Goal: Task Accomplishment & Management: Use online tool/utility

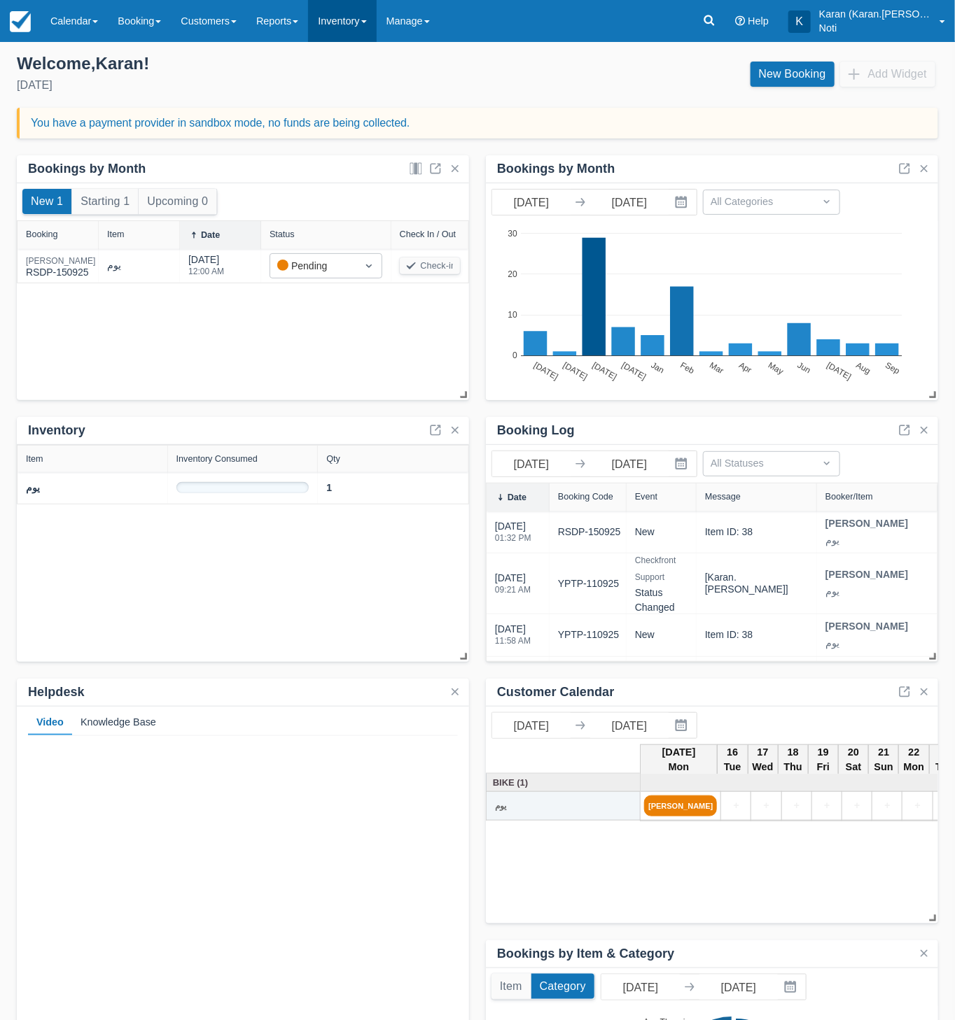
click at [349, 24] on link "Inventory" at bounding box center [342, 21] width 68 height 42
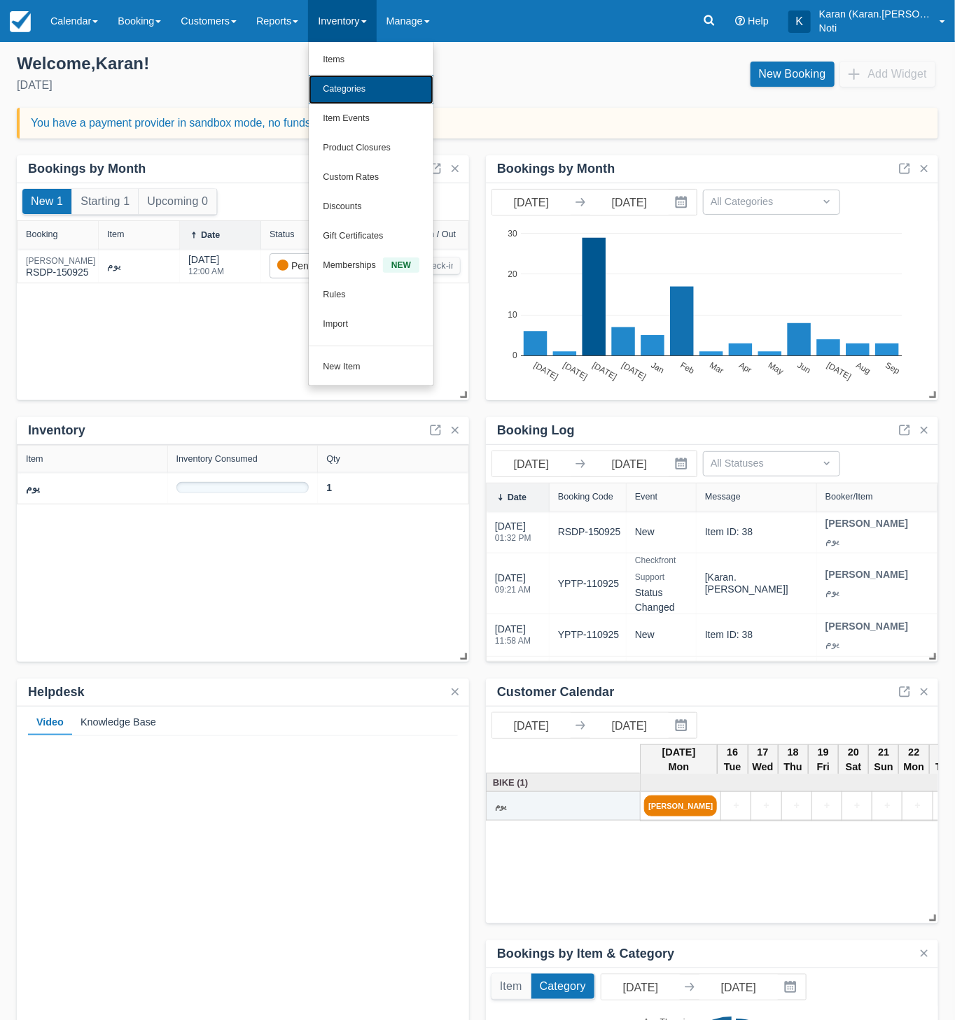
click at [348, 81] on link "Categories" at bounding box center [371, 89] width 125 height 29
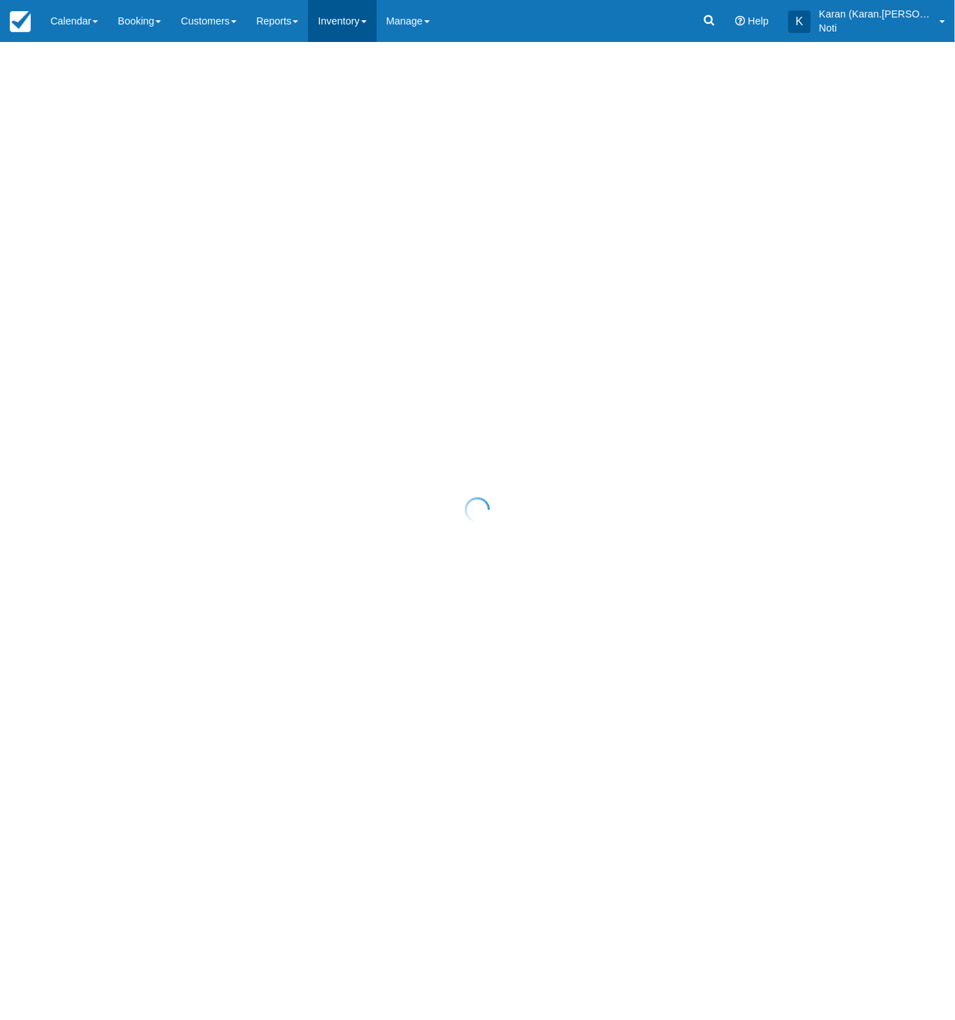
click at [358, 32] on link "Inventory" at bounding box center [342, 21] width 68 height 42
select select "20"
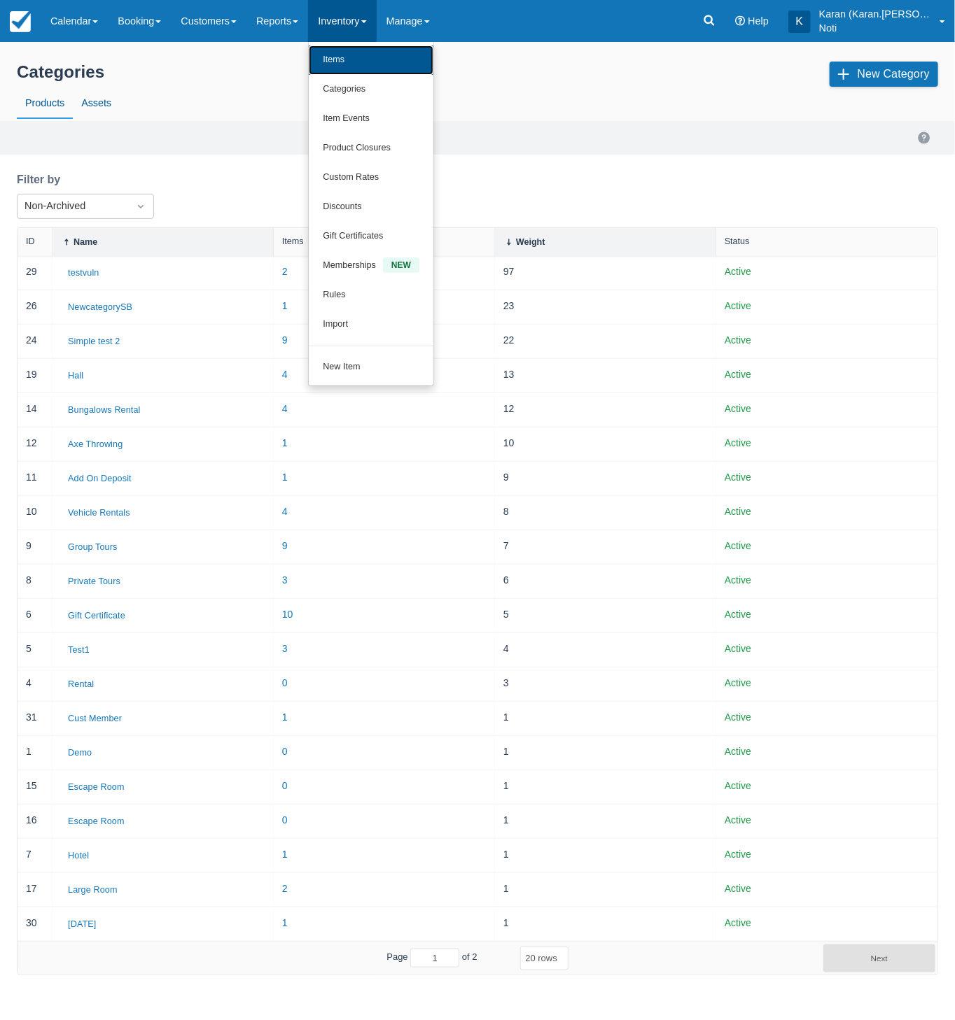
click at [353, 57] on link "Items" at bounding box center [371, 59] width 125 height 29
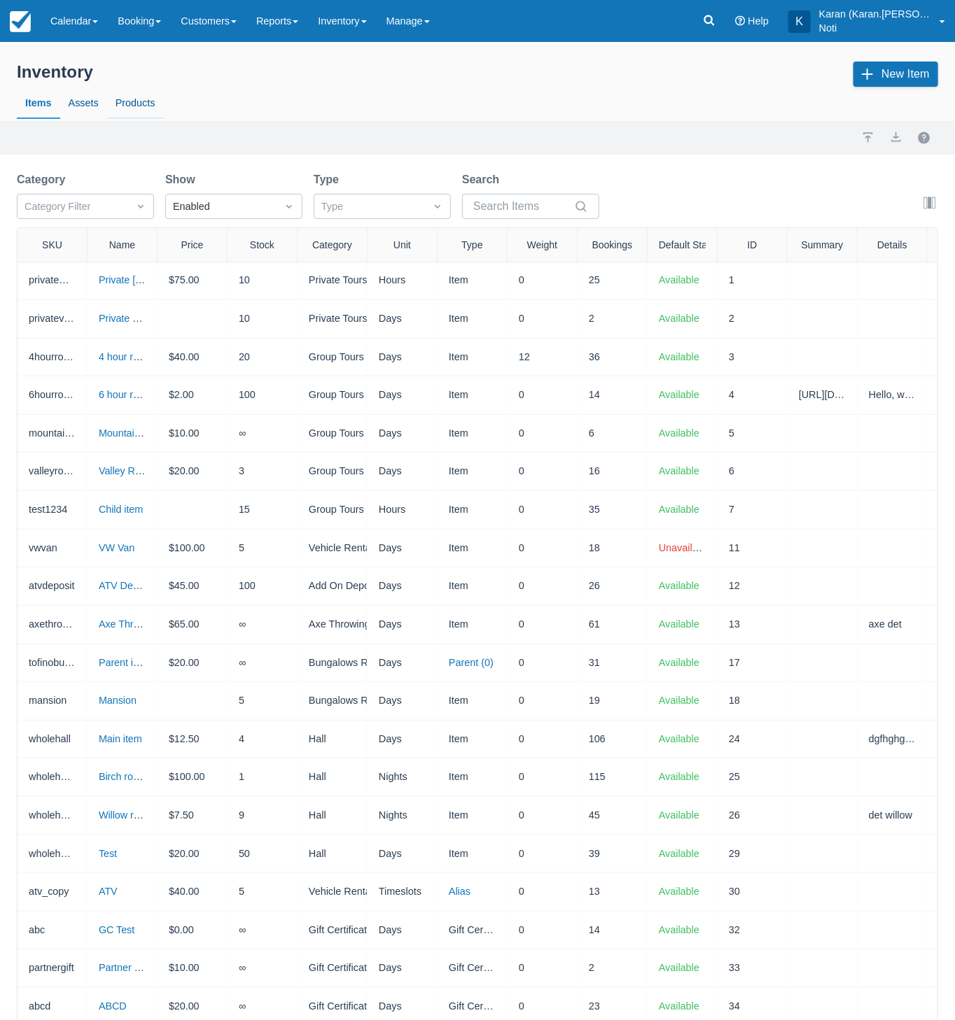
click at [125, 94] on link "Products" at bounding box center [135, 103] width 57 height 32
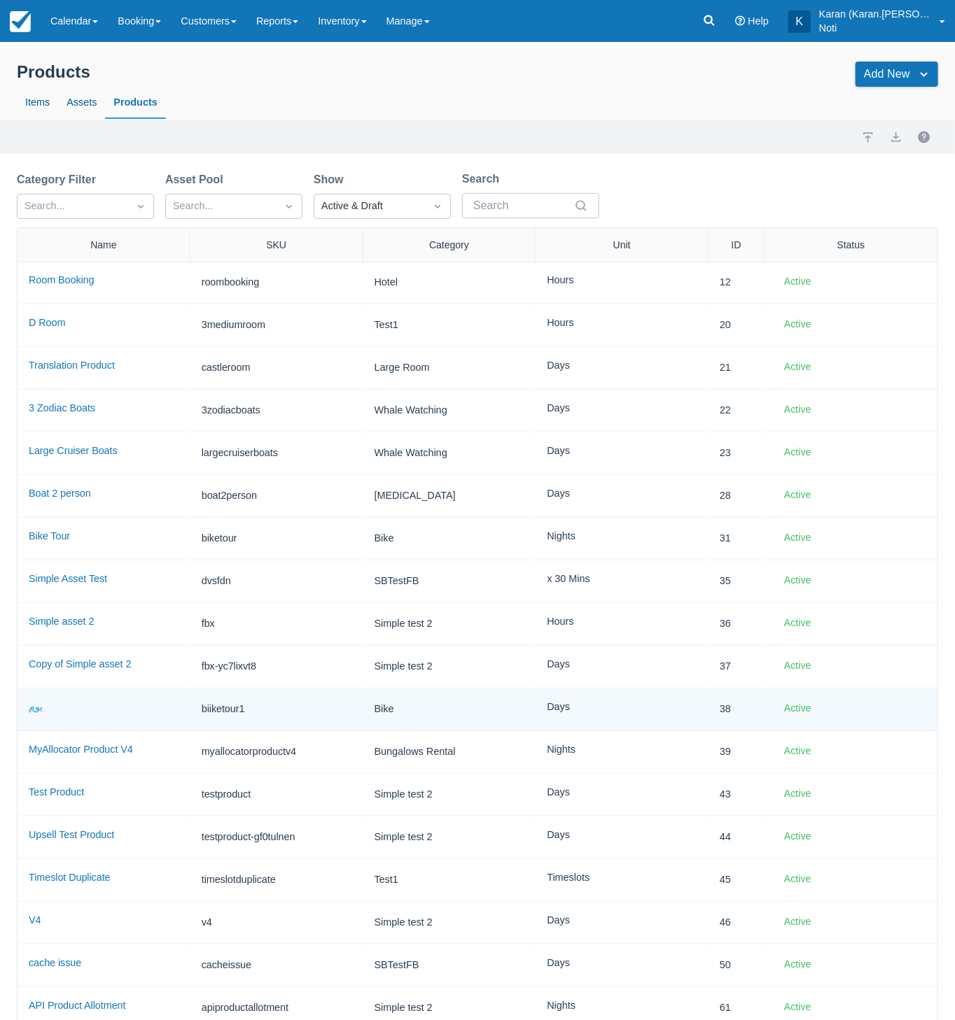
click at [37, 704] on link "يوم" at bounding box center [36, 706] width 14 height 11
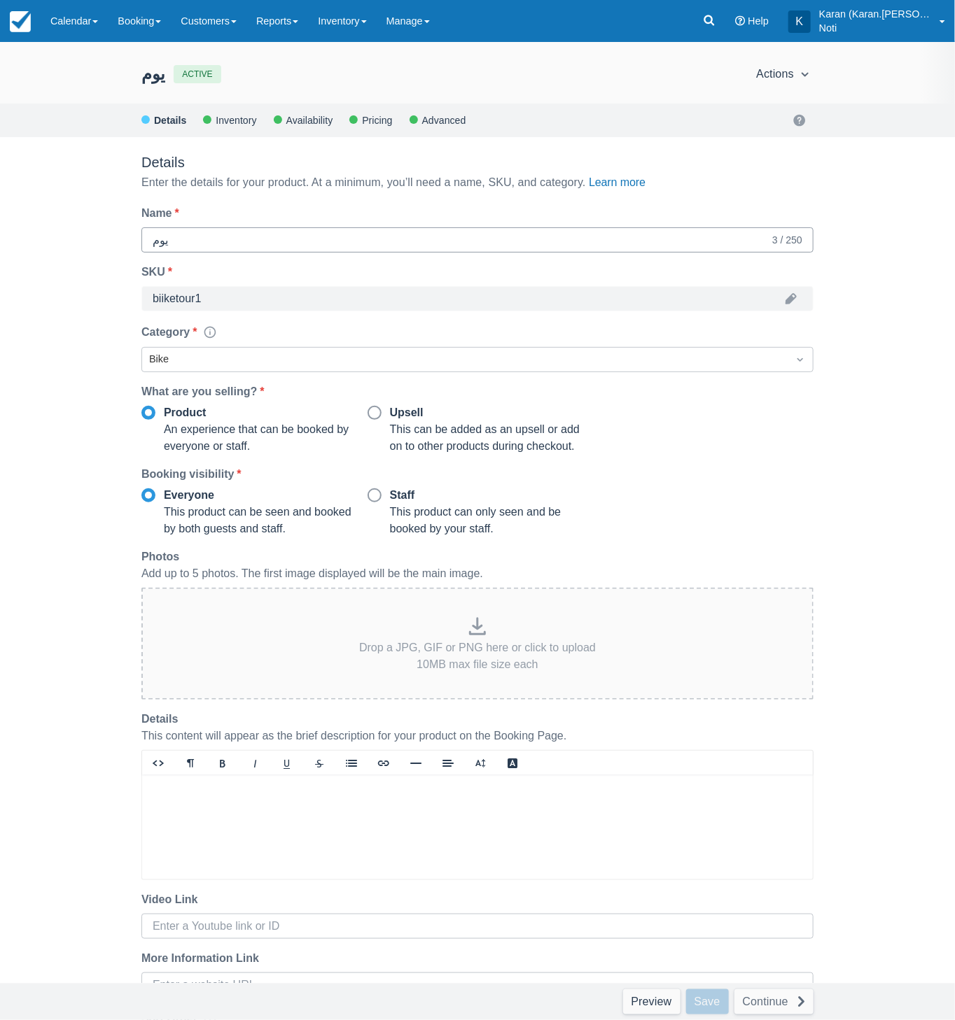
click at [230, 240] on input "يوم" at bounding box center [461, 239] width 617 height 25
click at [715, 1002] on button "Save" at bounding box center [707, 1002] width 43 height 25
click at [647, 1012] on link "Preview" at bounding box center [651, 1002] width 57 height 25
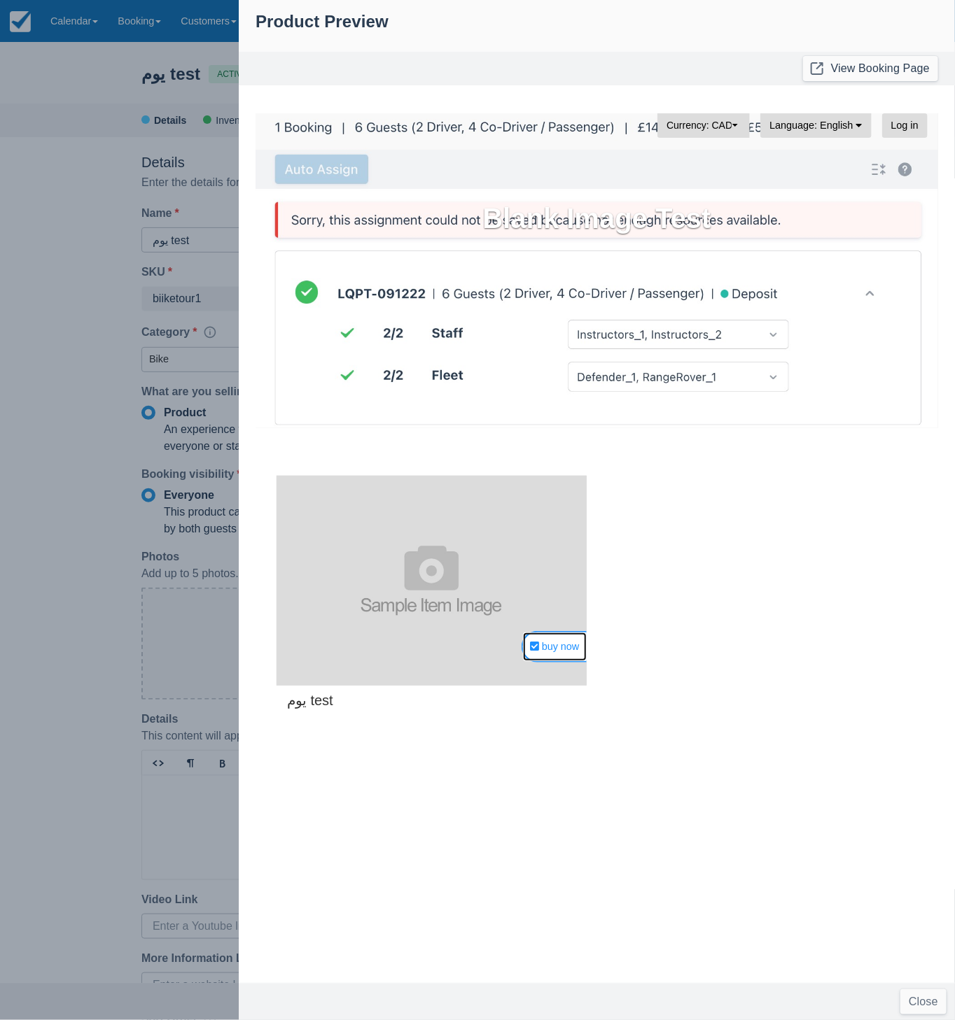
click at [548, 654] on link "buy now" at bounding box center [554, 646] width 64 height 29
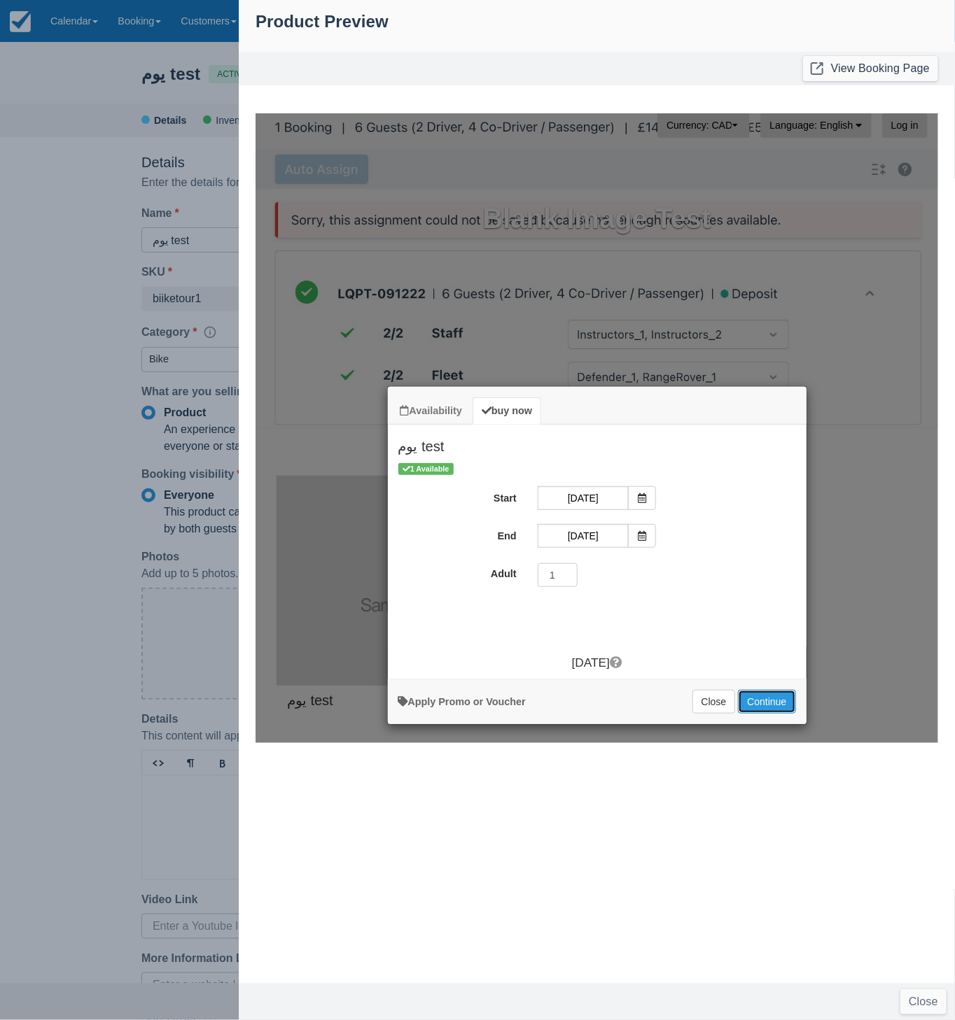
click at [773, 708] on button "Continue" at bounding box center [765, 701] width 57 height 24
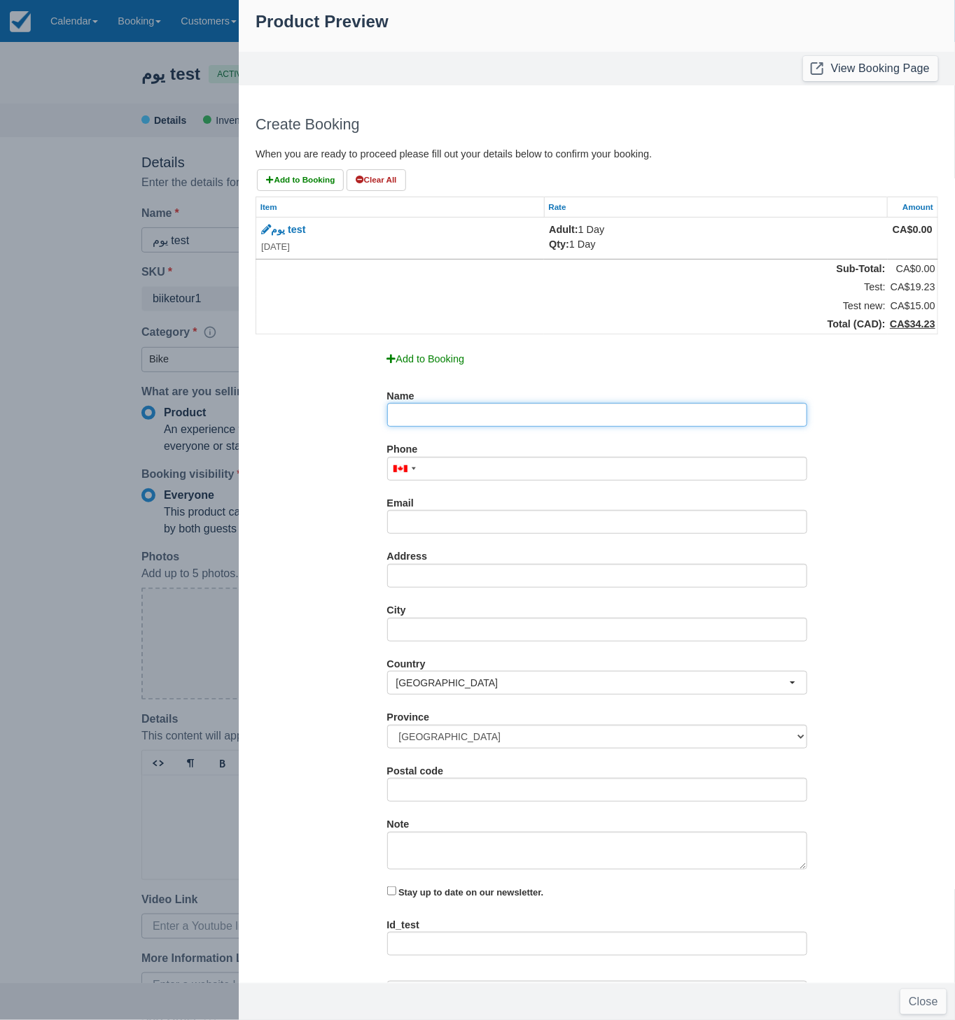
type input "Rhonda Mendoza"
type input "Placeat sit nihil e"
radio input "true"
type input "Eius dolore aut elit"
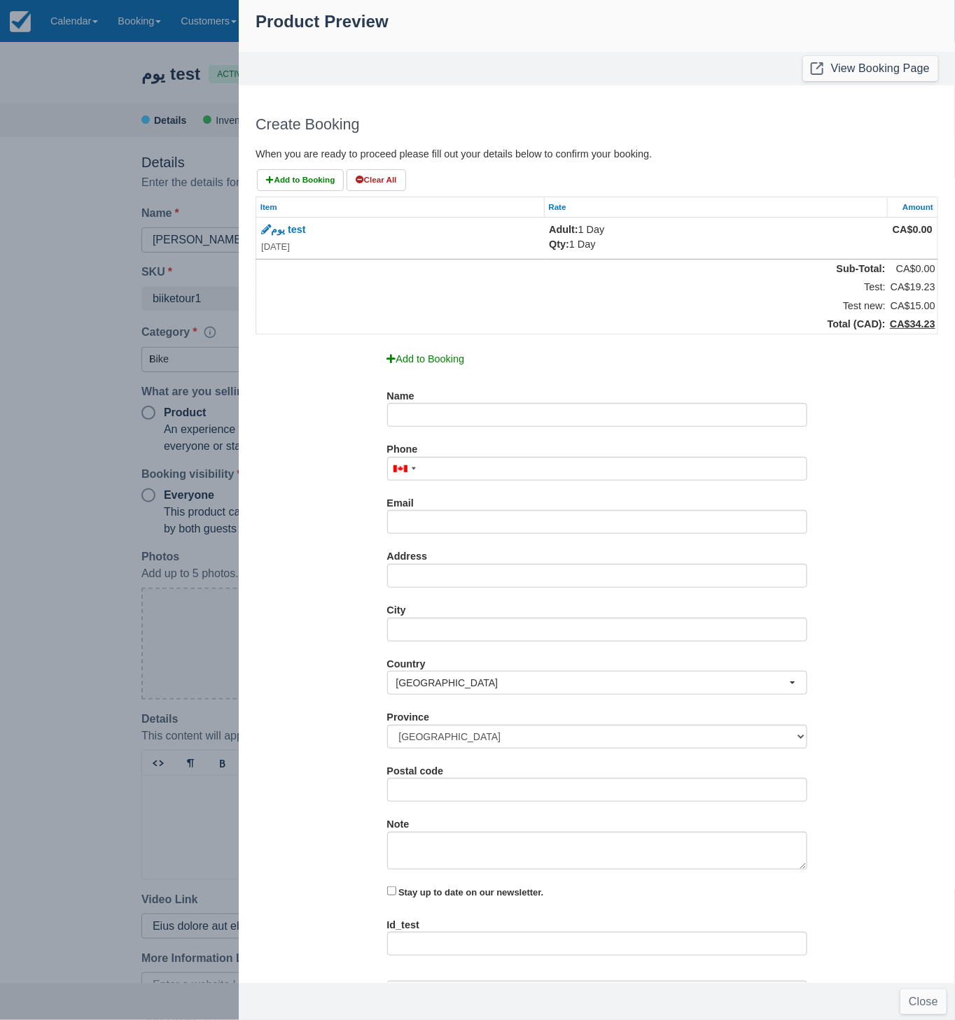
type input "Qui dolorum vel dolo"
type input "633"
type input "Edward Parsons"
type input "+1 (621) 378-9611"
type input "wovojugy@mailinator.com"
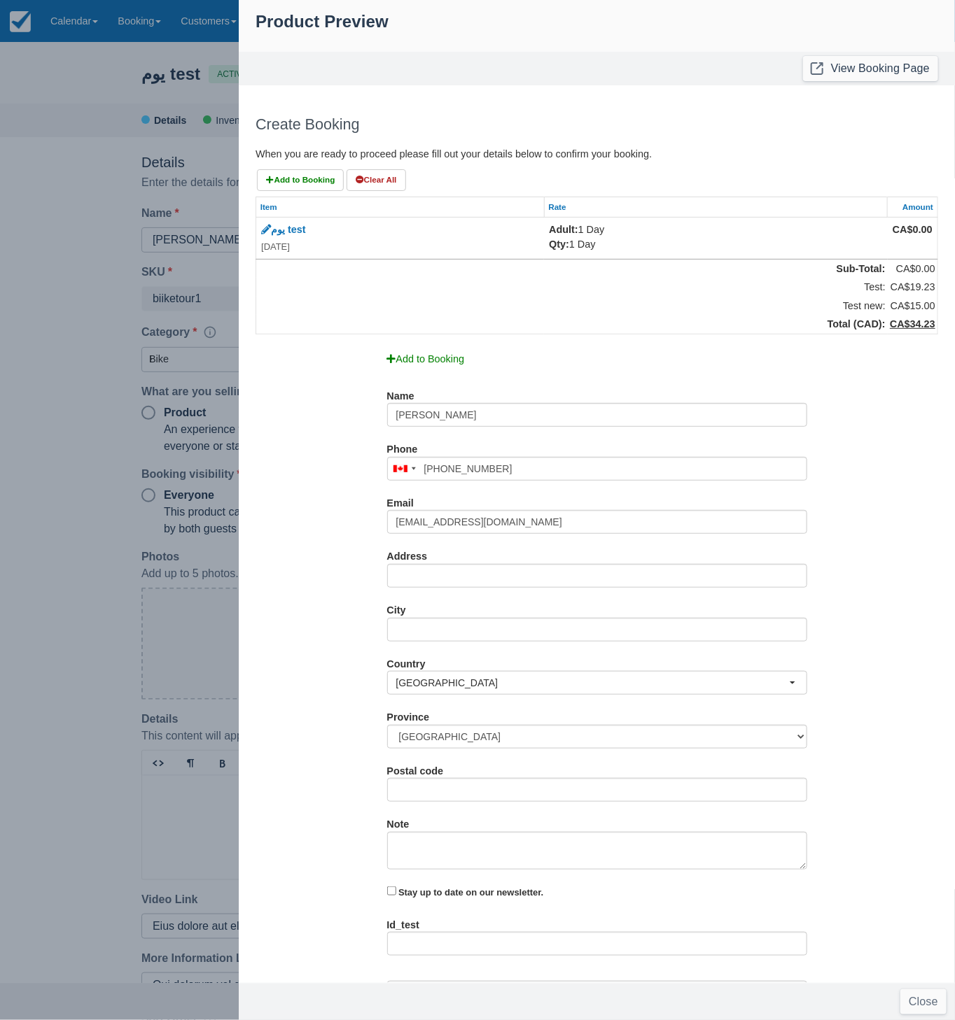
type input "Nulla iste enim eos"
type input "Dolores reprehenderi"
type input "20593"
type input "Exercitationem sit"
type input "Anthony"
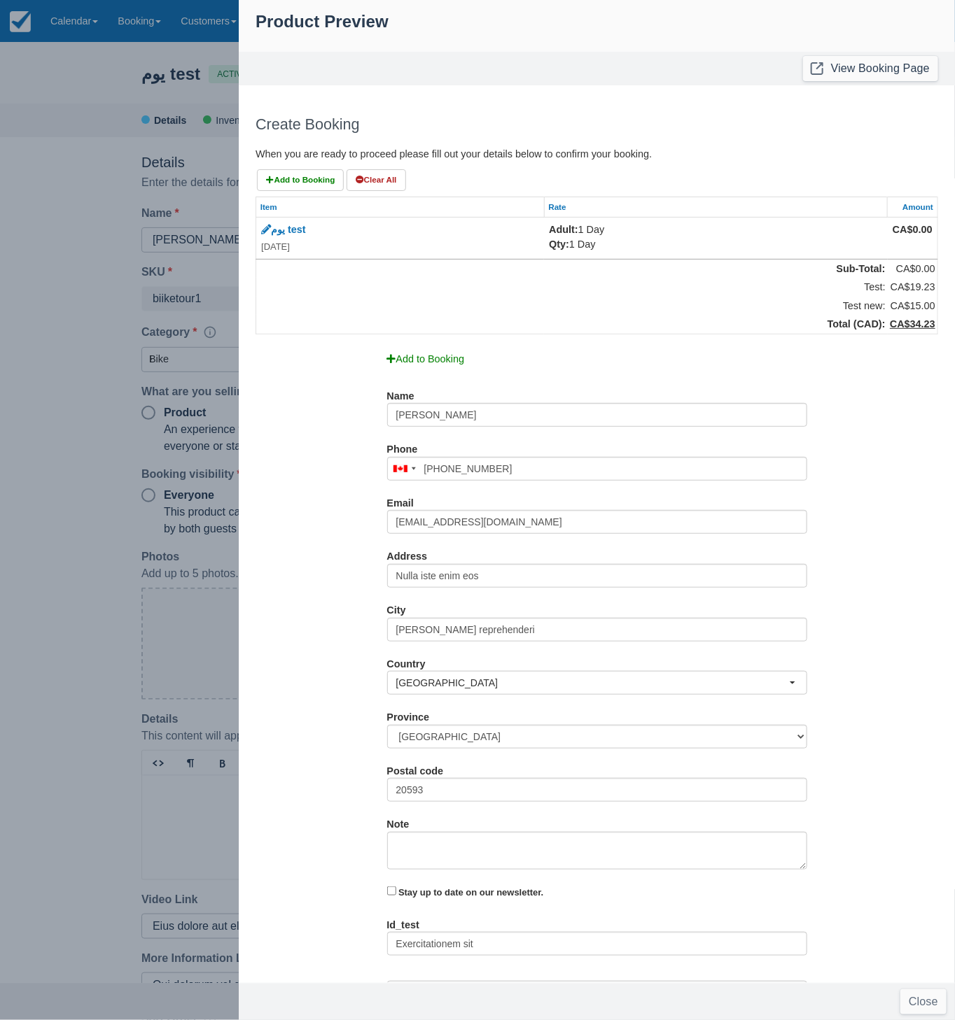
type input "Mcknight"
type input "August"
checkbox input "true"
type textarea "Dolor quas reprehend"
type textarea "Voluptatibus exceptu"
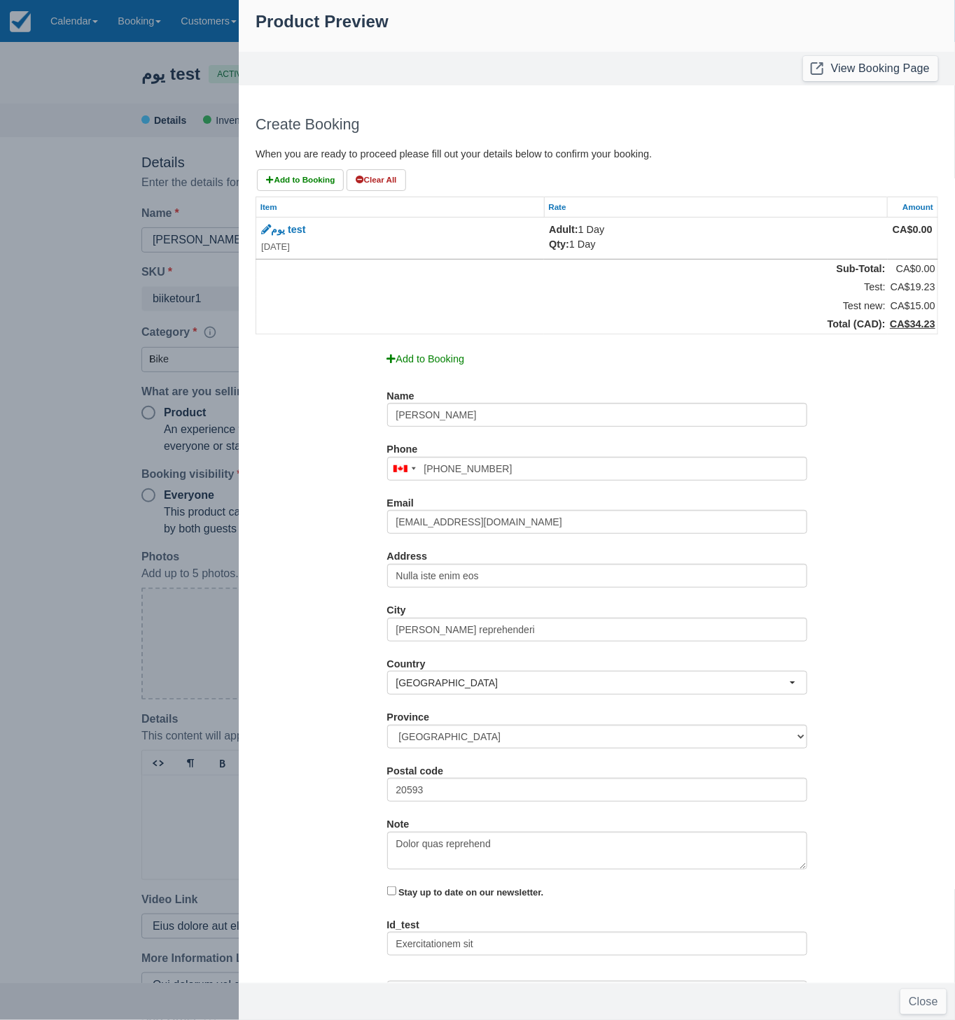
select select "VE"
radio input "true"
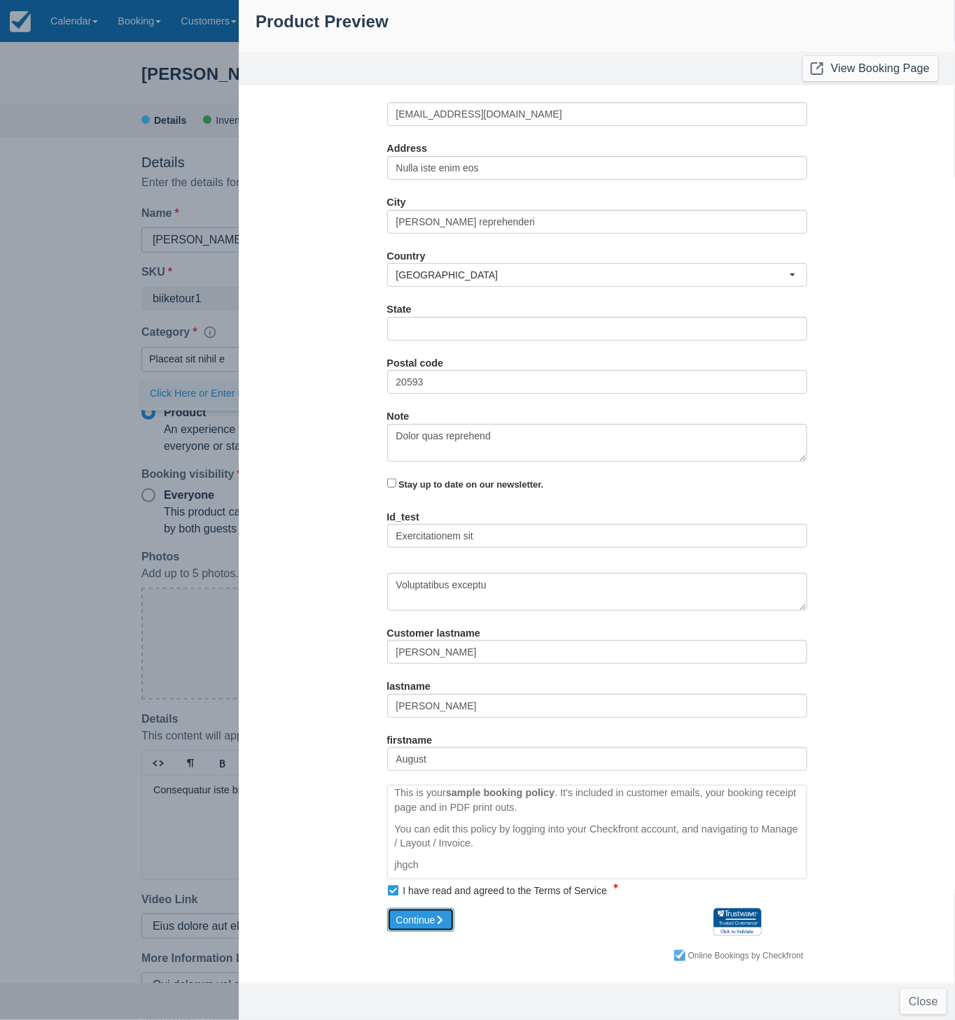
click at [435, 925] on button "Continue" at bounding box center [419, 921] width 67 height 24
type input "+16213789611"
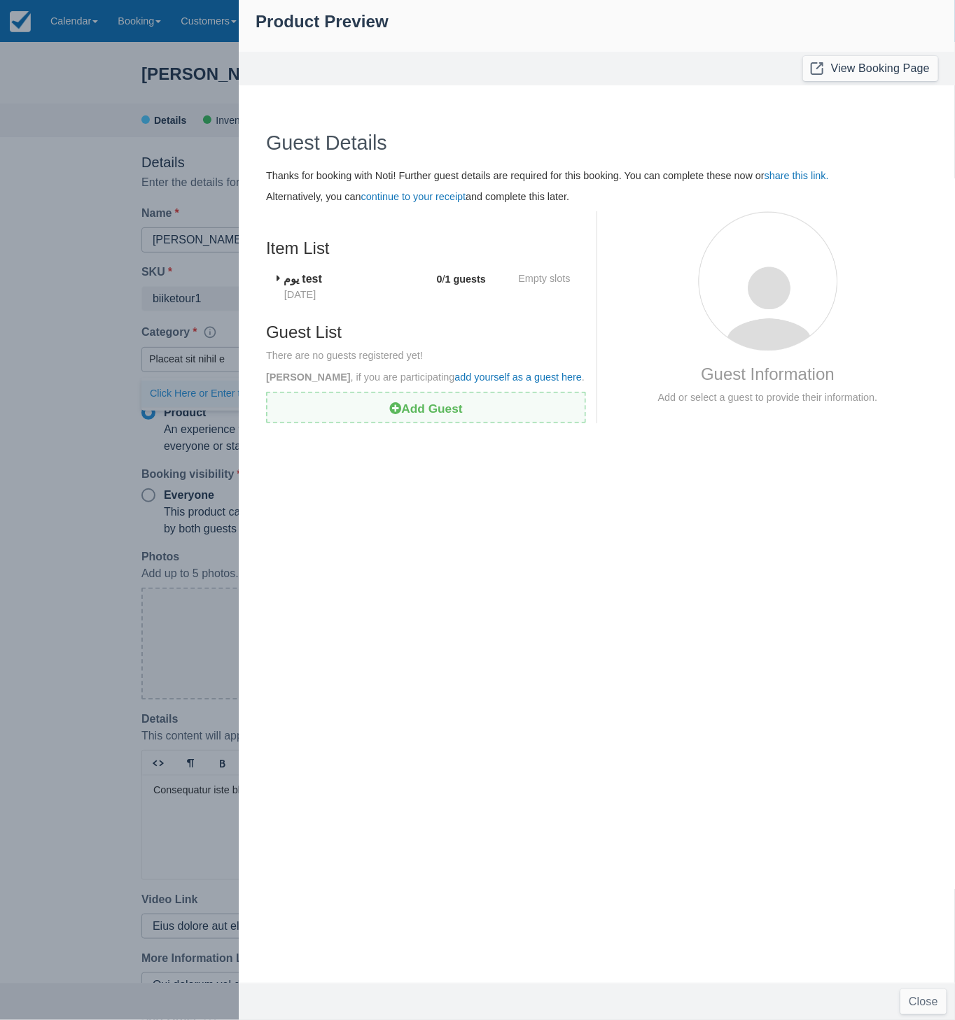
scroll to position [0, 0]
click at [213, 177] on div at bounding box center [477, 510] width 955 height 1020
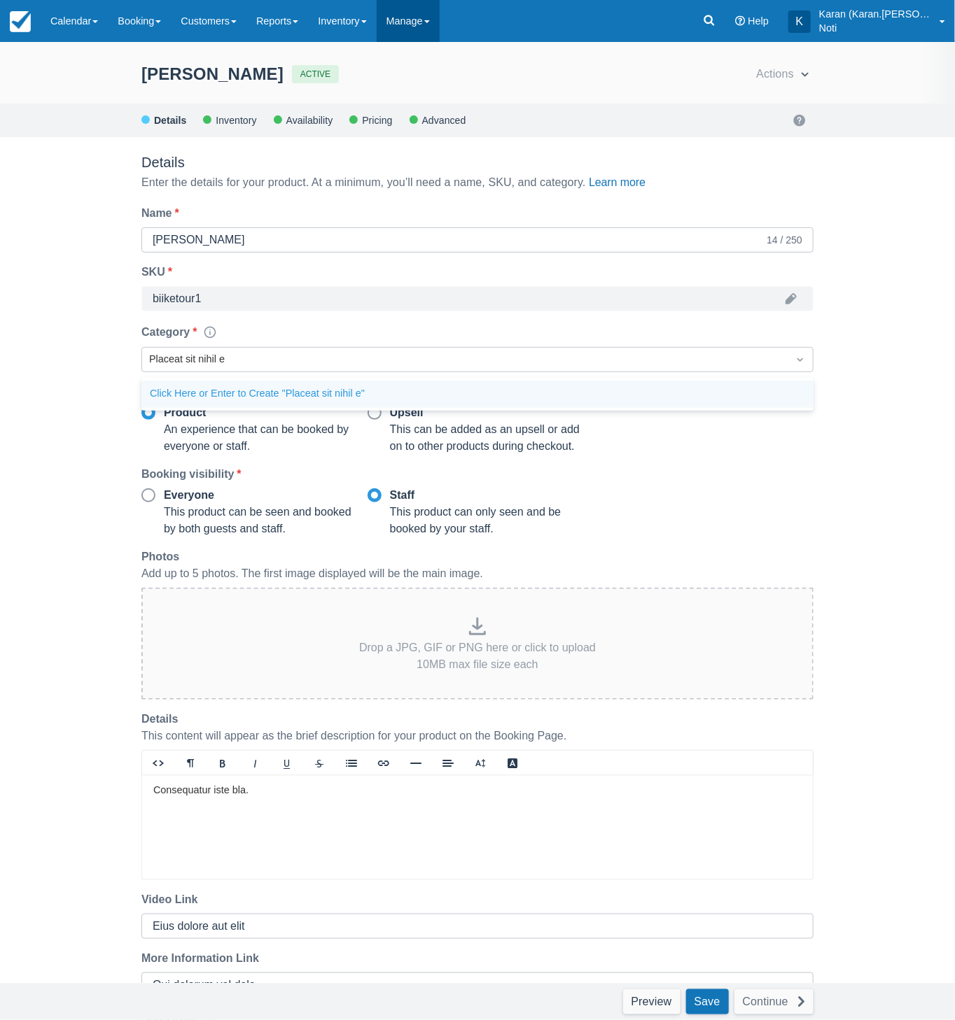
click at [431, 29] on link "Manage" at bounding box center [408, 21] width 63 height 42
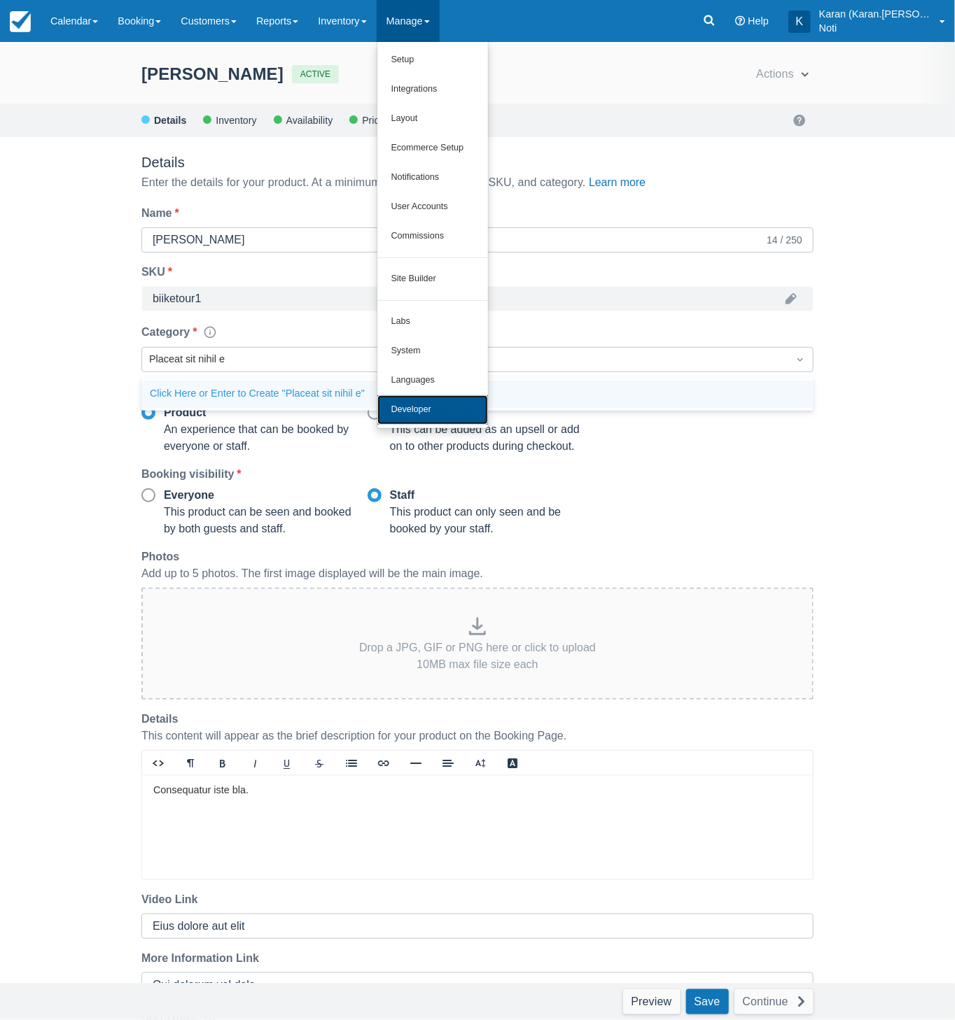
click at [430, 403] on link "Developer" at bounding box center [432, 409] width 111 height 29
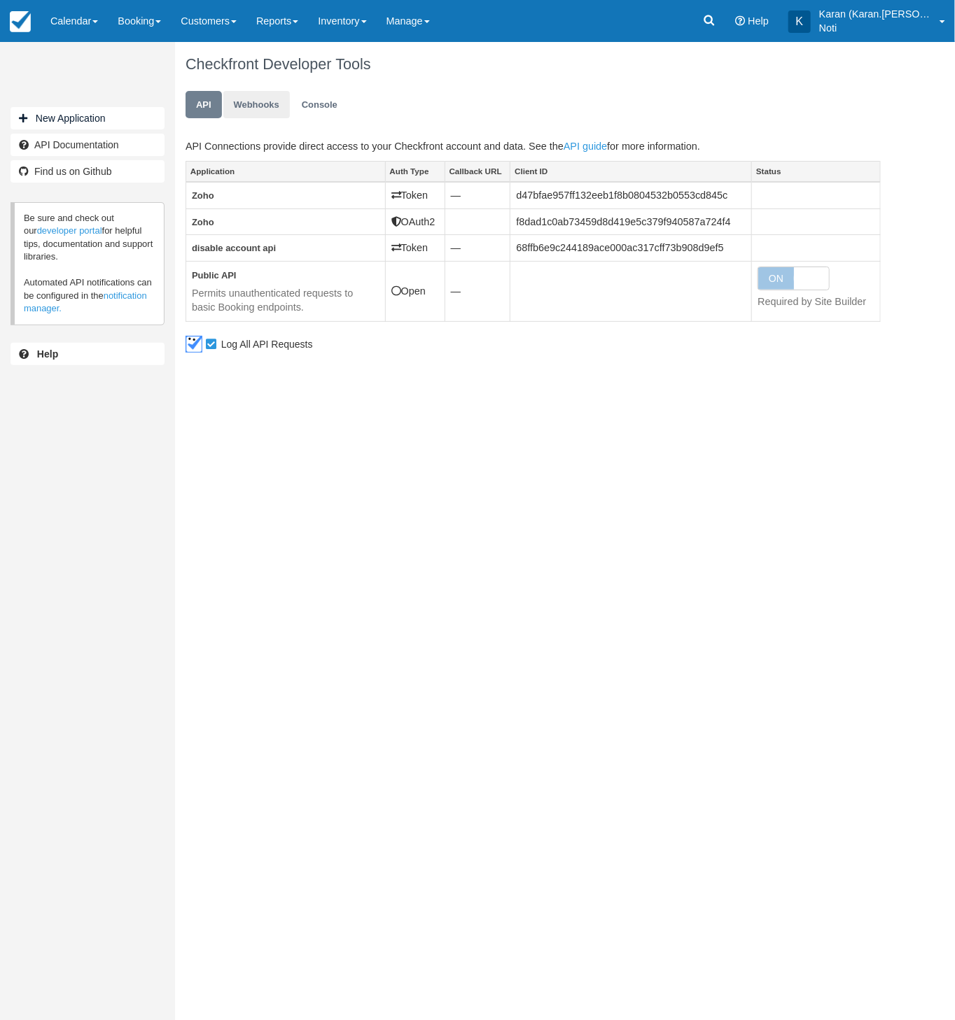
click at [234, 104] on link "Webhooks" at bounding box center [256, 104] width 66 height 27
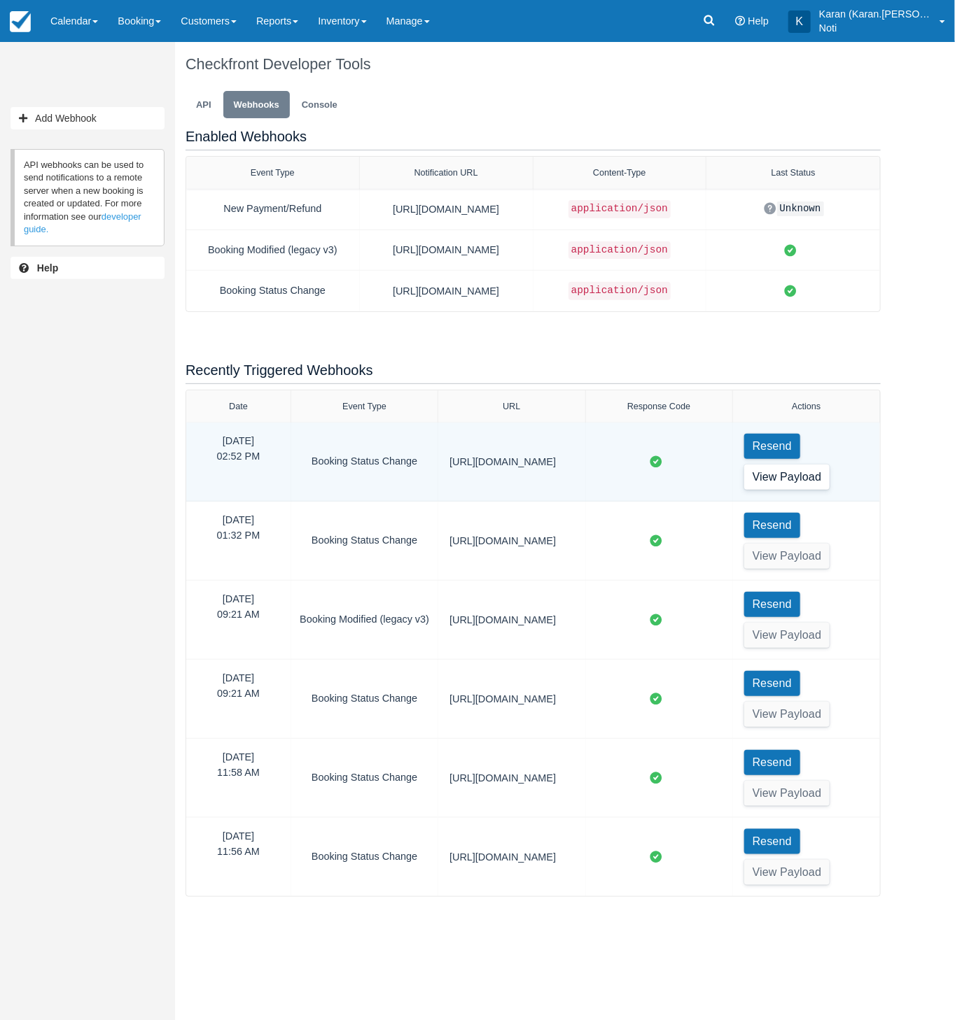
click at [783, 475] on button "View Payload" at bounding box center [787, 477] width 86 height 25
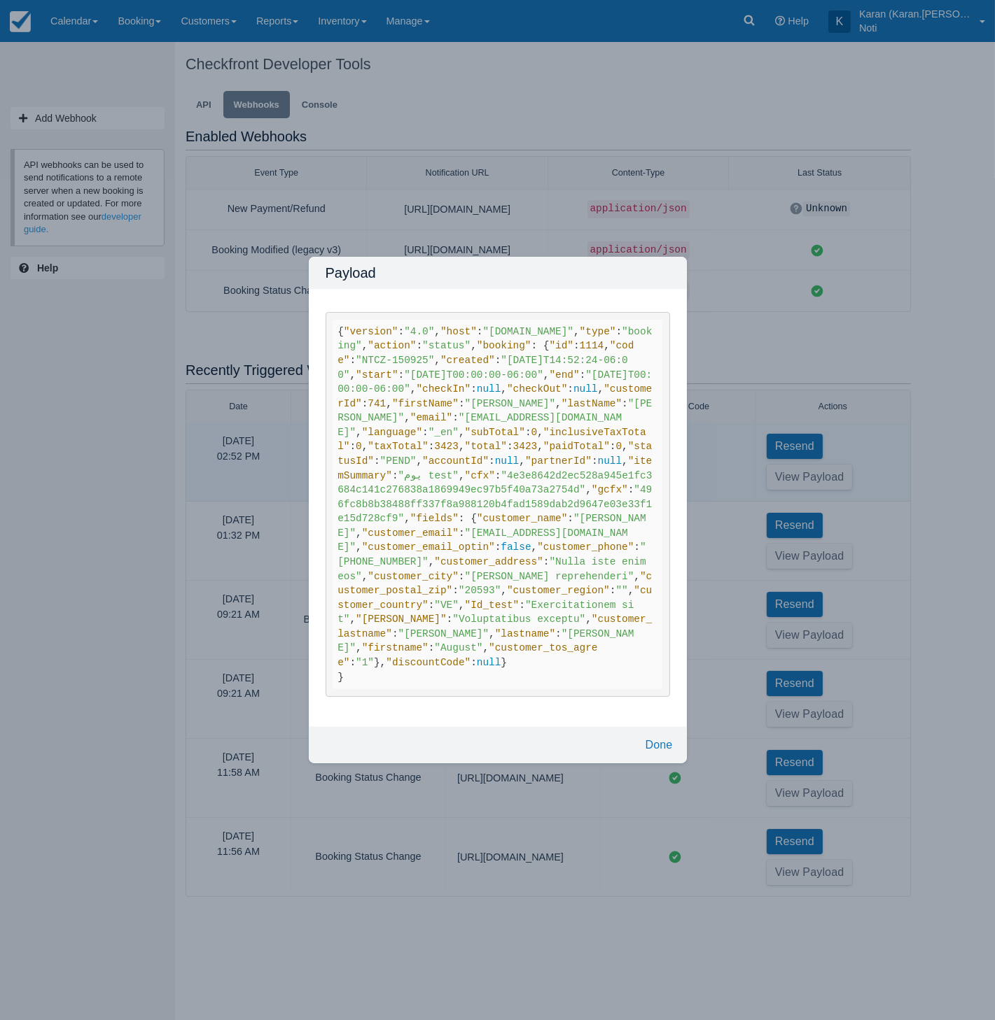
click at [248, 71] on div "Payload { "version" : "4.0" , "host" : "[DOMAIN_NAME]" , "type" : "booking" , "…" at bounding box center [497, 510] width 995 height 1020
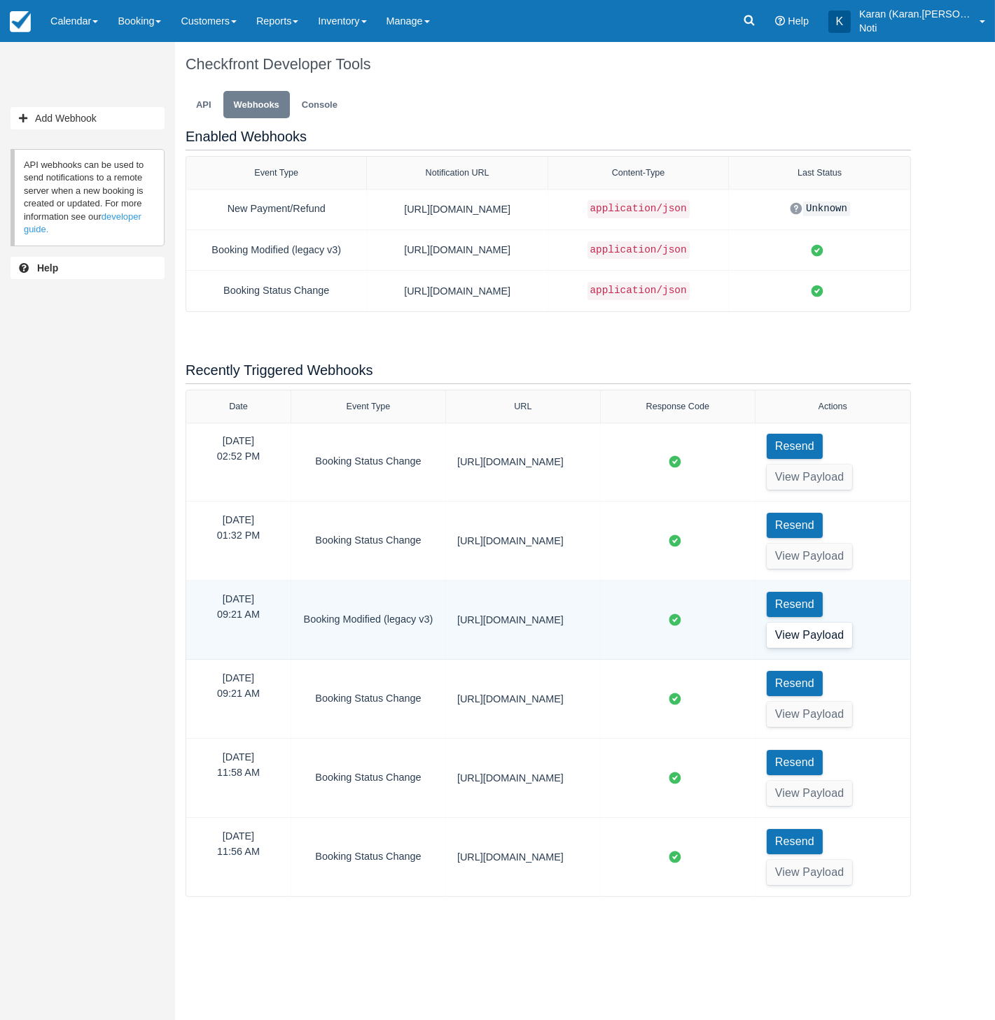
click at [817, 630] on button "View Payload" at bounding box center [809, 635] width 86 height 25
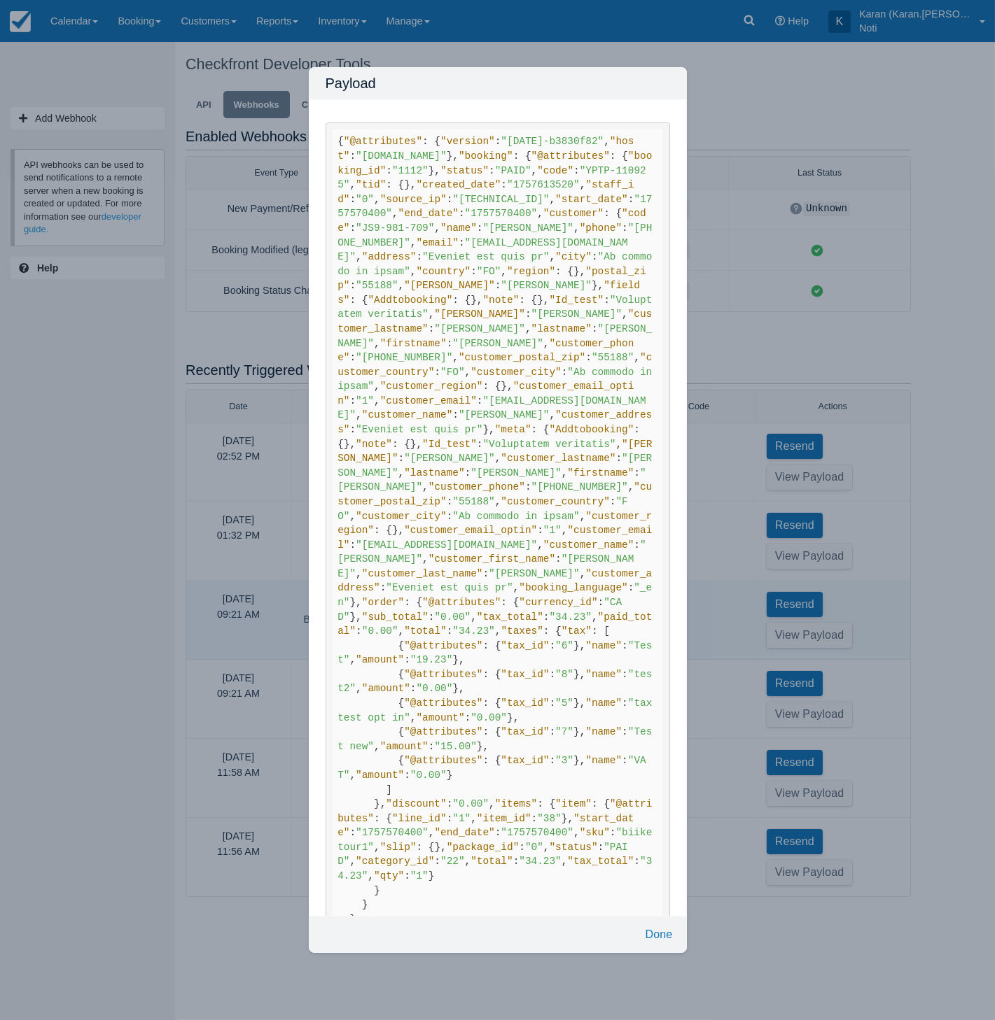
click at [507, 190] on span ""1757613520"" at bounding box center [543, 184] width 73 height 11
copy span "1757613520"
click at [718, 346] on div "Payload { "@attributes" : { "version" : "2025.09.09-b3830f82" , "host" : "test-…" at bounding box center [497, 510] width 995 height 1020
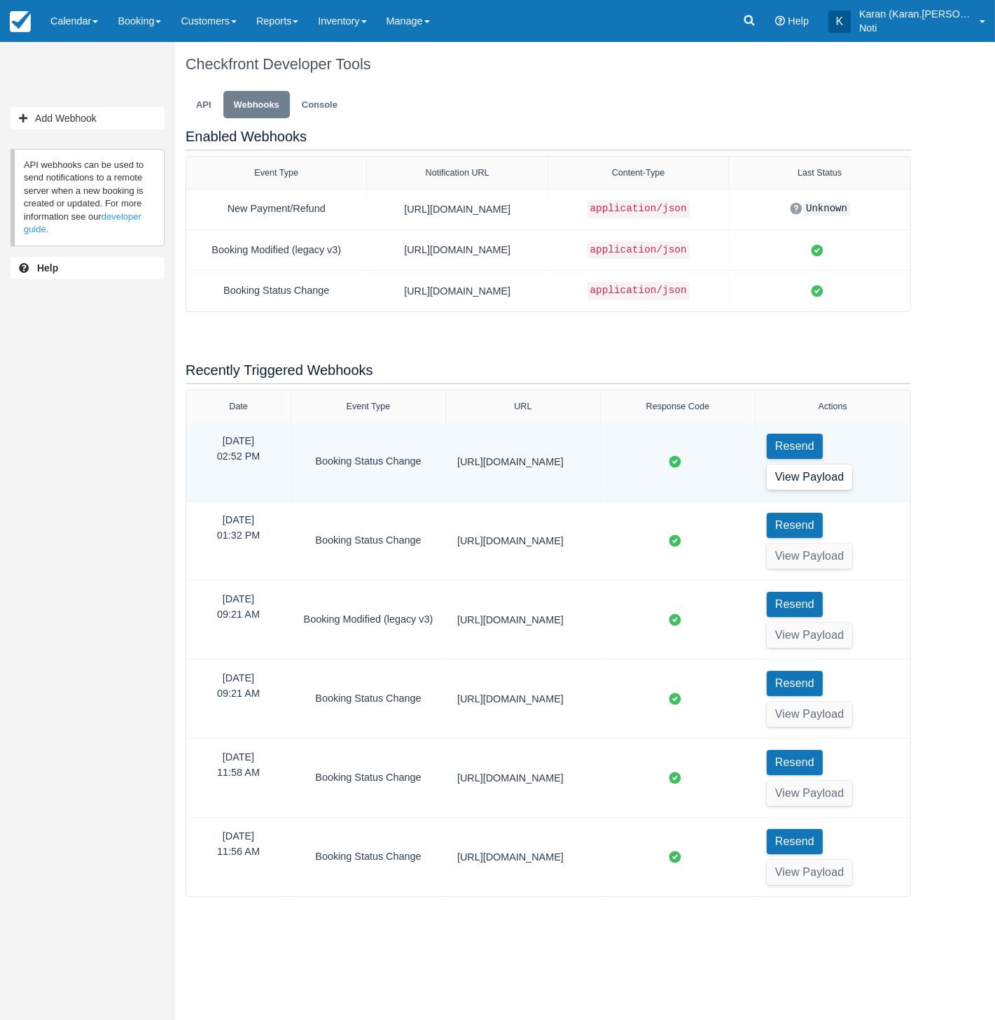
click at [836, 475] on button "View Payload" at bounding box center [809, 477] width 86 height 25
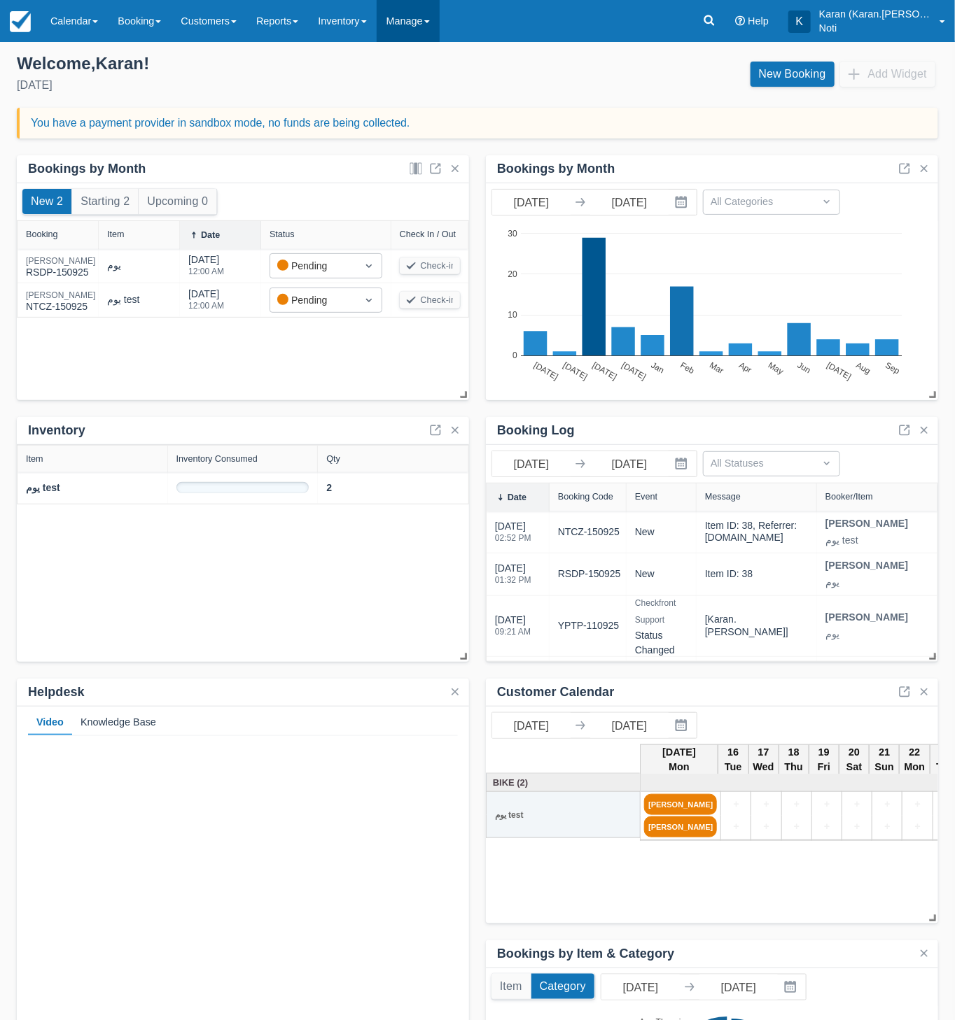
click at [421, 20] on link "Manage" at bounding box center [408, 21] width 63 height 42
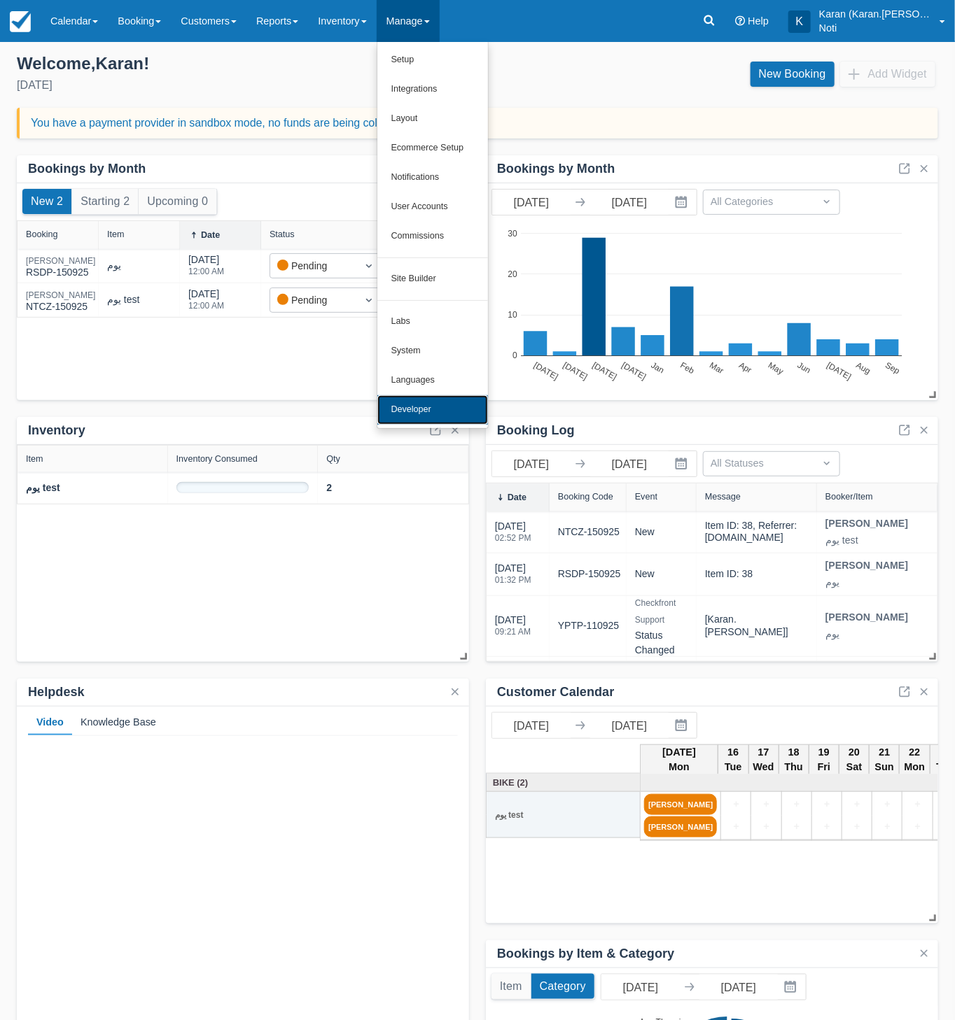
click at [470, 406] on link "Developer" at bounding box center [432, 409] width 111 height 29
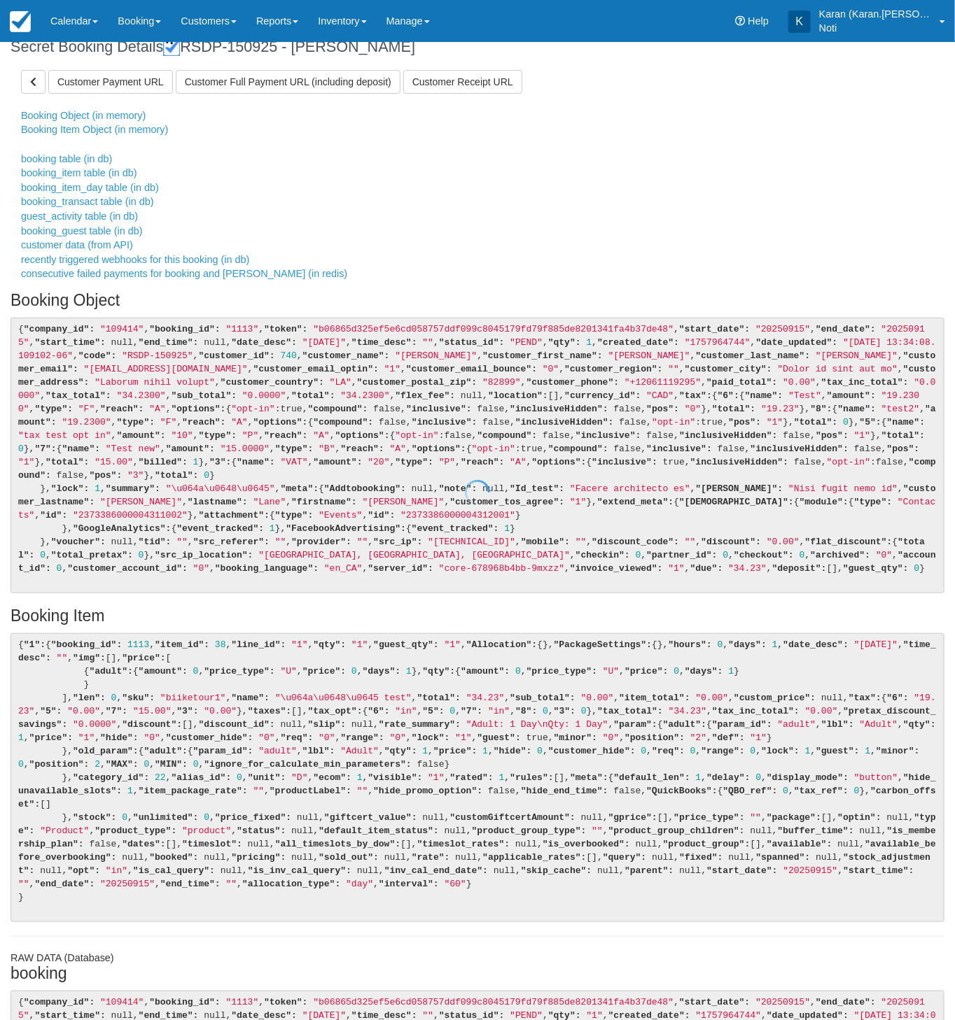
scroll to position [17, 0]
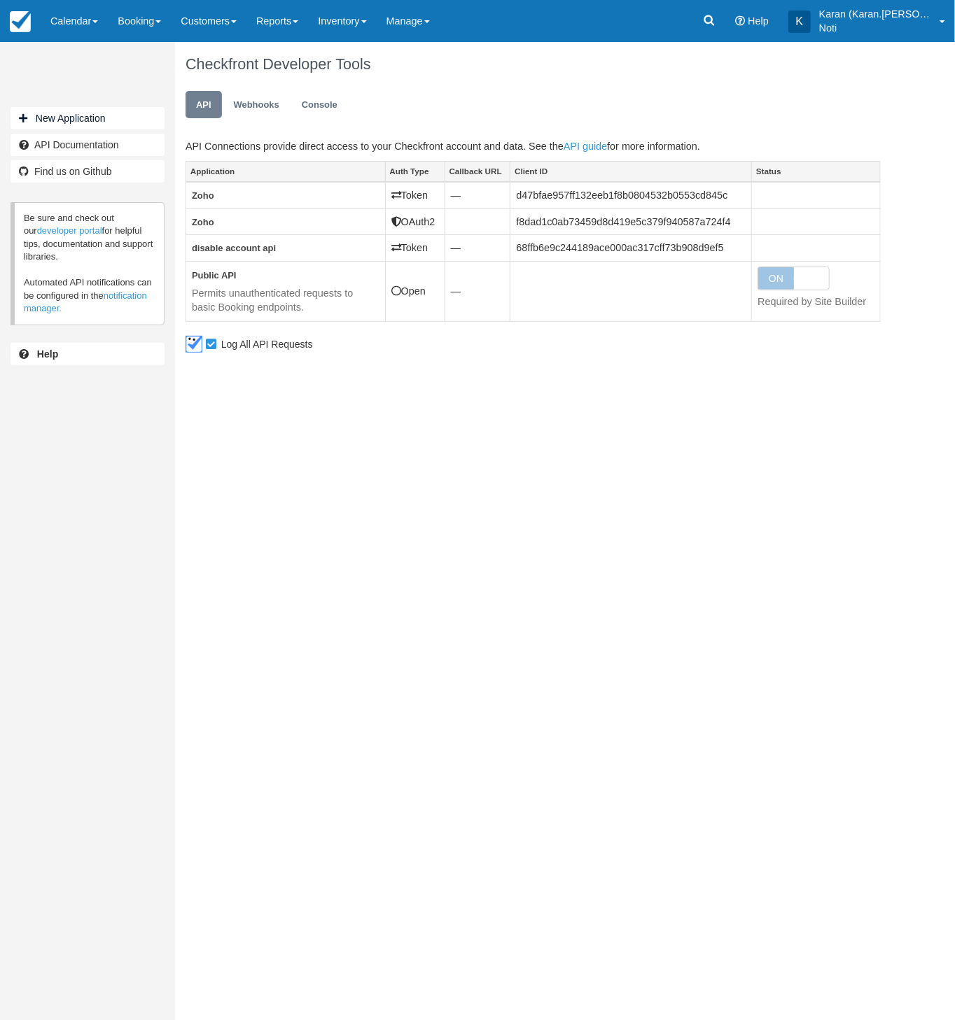
click at [253, 89] on ul "API Webhooks Console" at bounding box center [413, 108] width 456 height 42
click at [251, 104] on link "Webhooks" at bounding box center [256, 104] width 66 height 27
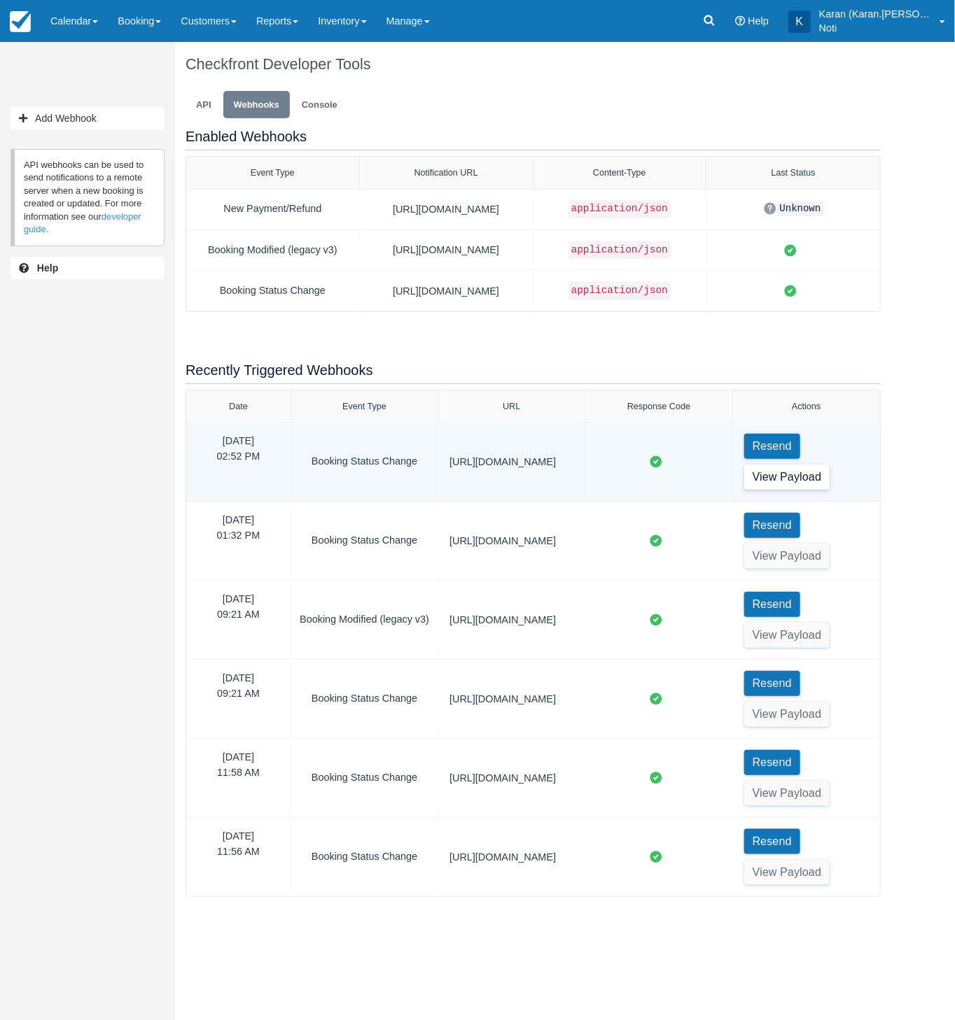
click at [801, 467] on button "View Payload" at bounding box center [787, 477] width 86 height 25
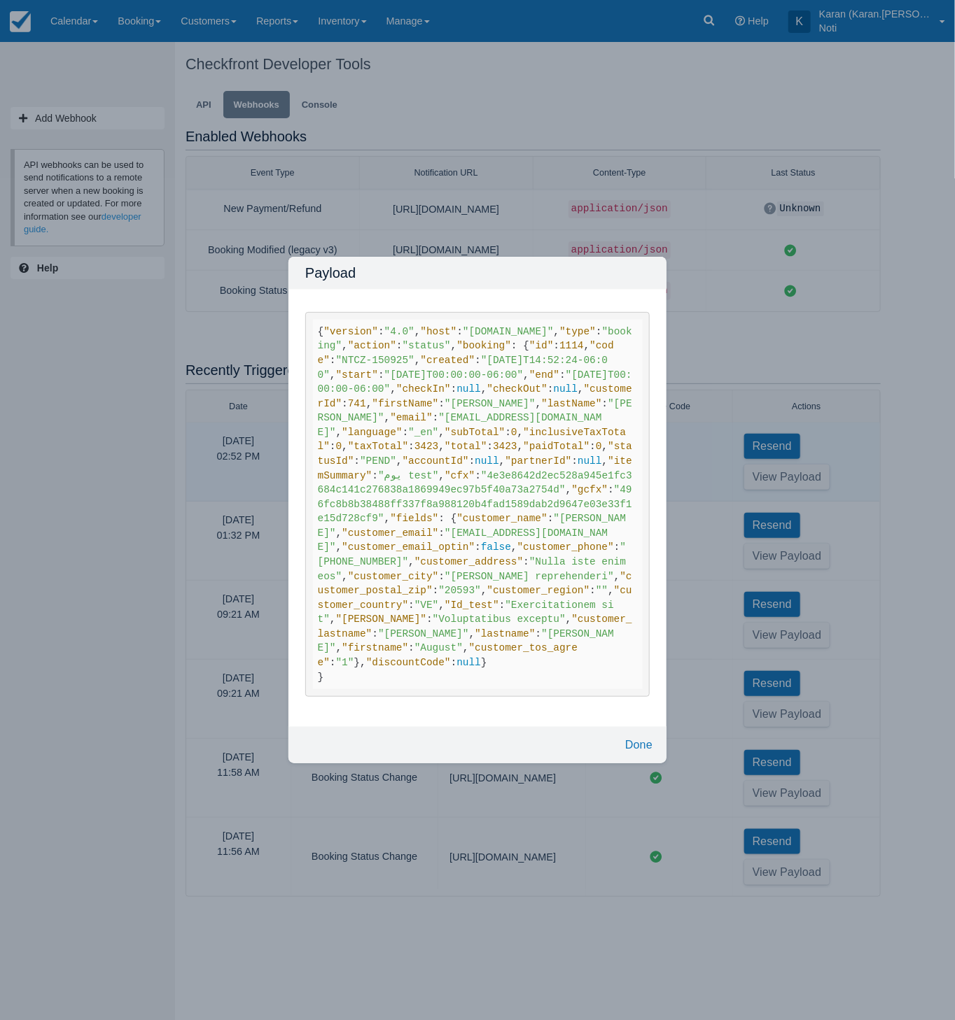
copy span "[DATE]T14:52:24-06:00"
drag, startPoint x: 414, startPoint y: 262, endPoint x: 567, endPoint y: 256, distance: 153.4
click at [567, 355] on span ""[DATE]T14:52:24-06:00"" at bounding box center [463, 368] width 290 height 26
